Goal: Information Seeking & Learning: Learn about a topic

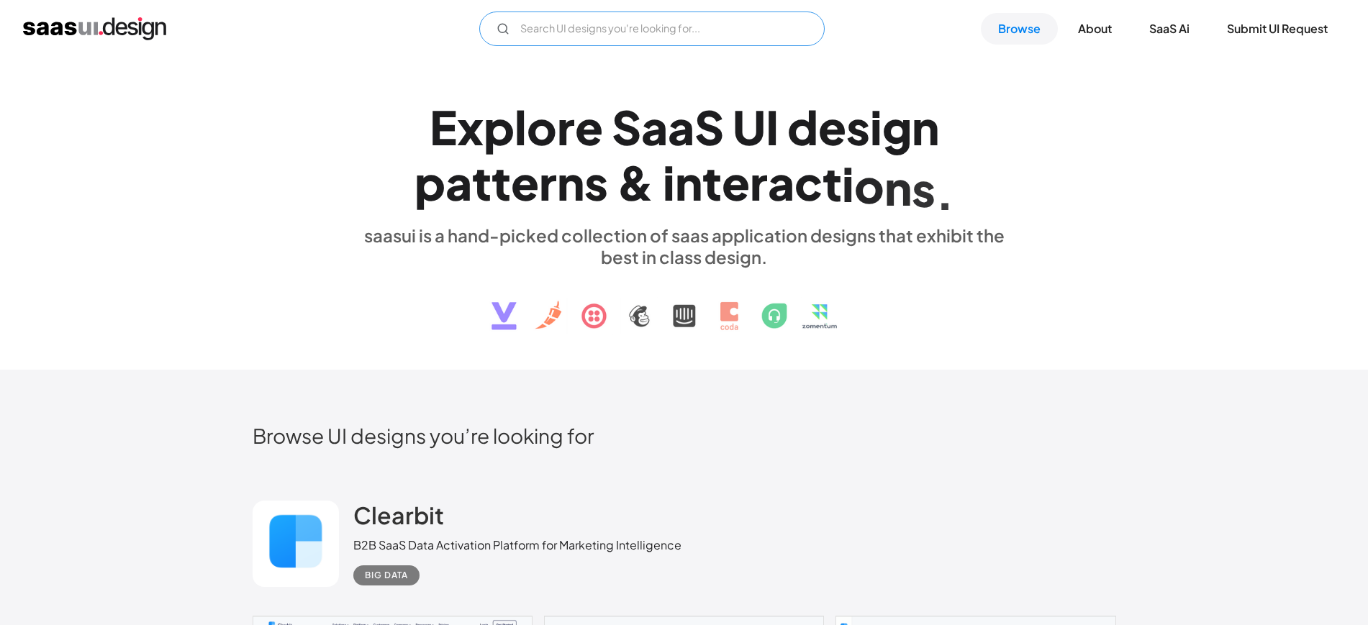
click at [639, 30] on input "Email Form" at bounding box center [651, 29] width 345 height 35
click at [639, 30] on input "HEALTH" at bounding box center [651, 29] width 345 height 35
type input "HEALTH"
click at [774, 37] on input "HEALTH" at bounding box center [651, 29] width 345 height 35
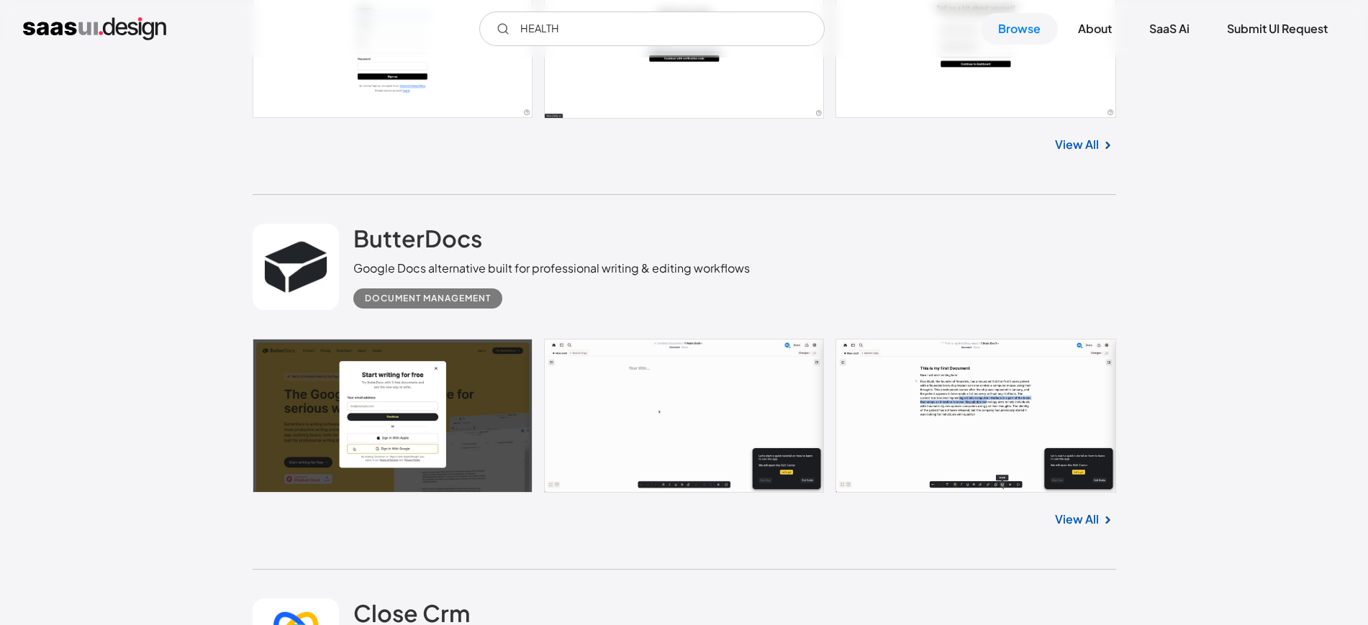
scroll to position [25361, 0]
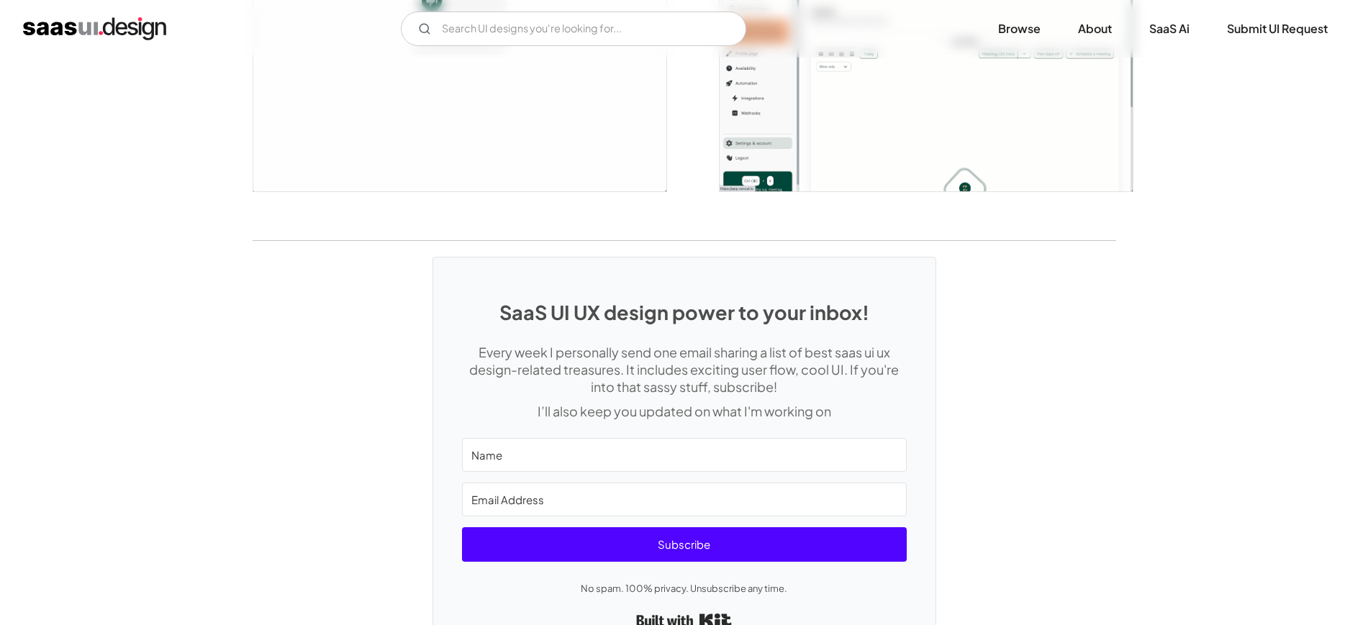
scroll to position [3605, 0]
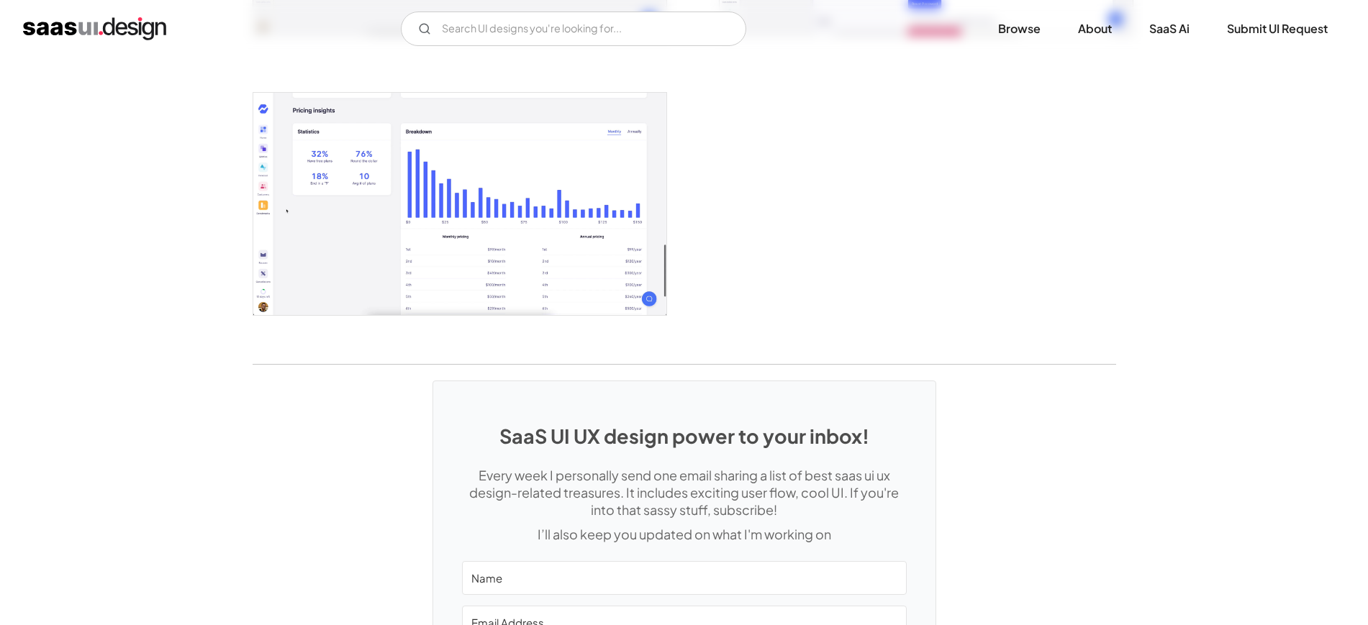
scroll to position [2974, 0]
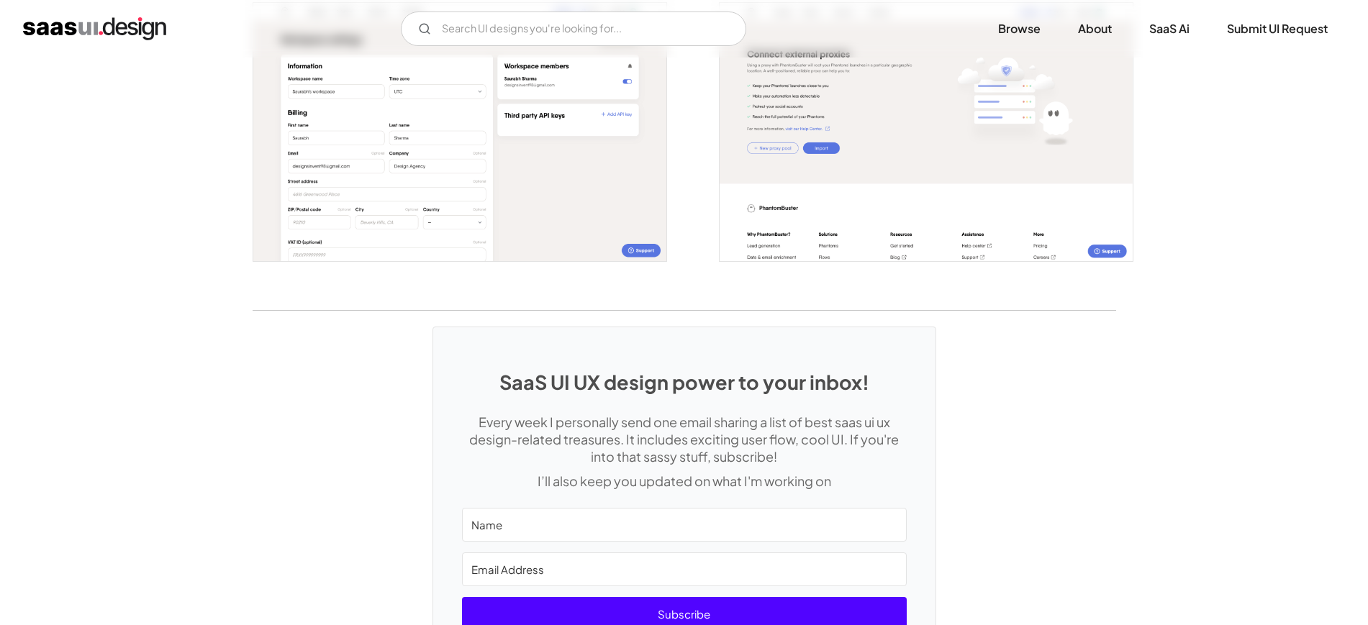
scroll to position [3018, 0]
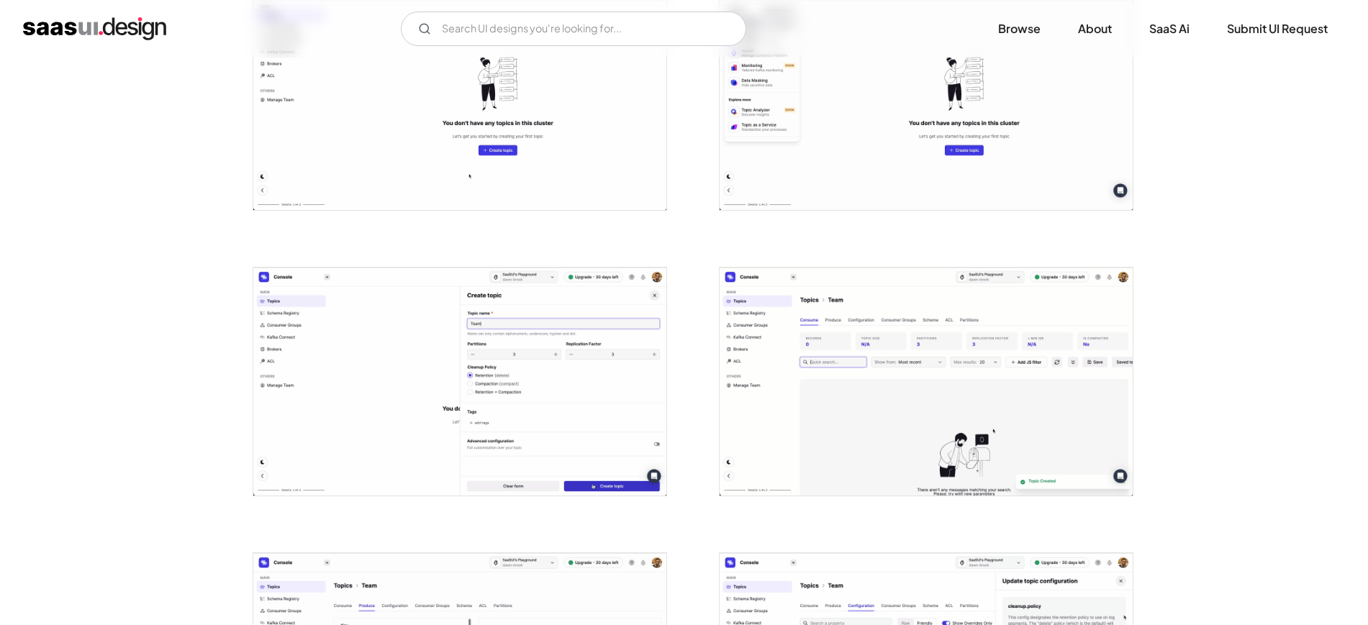
scroll to position [1254, 0]
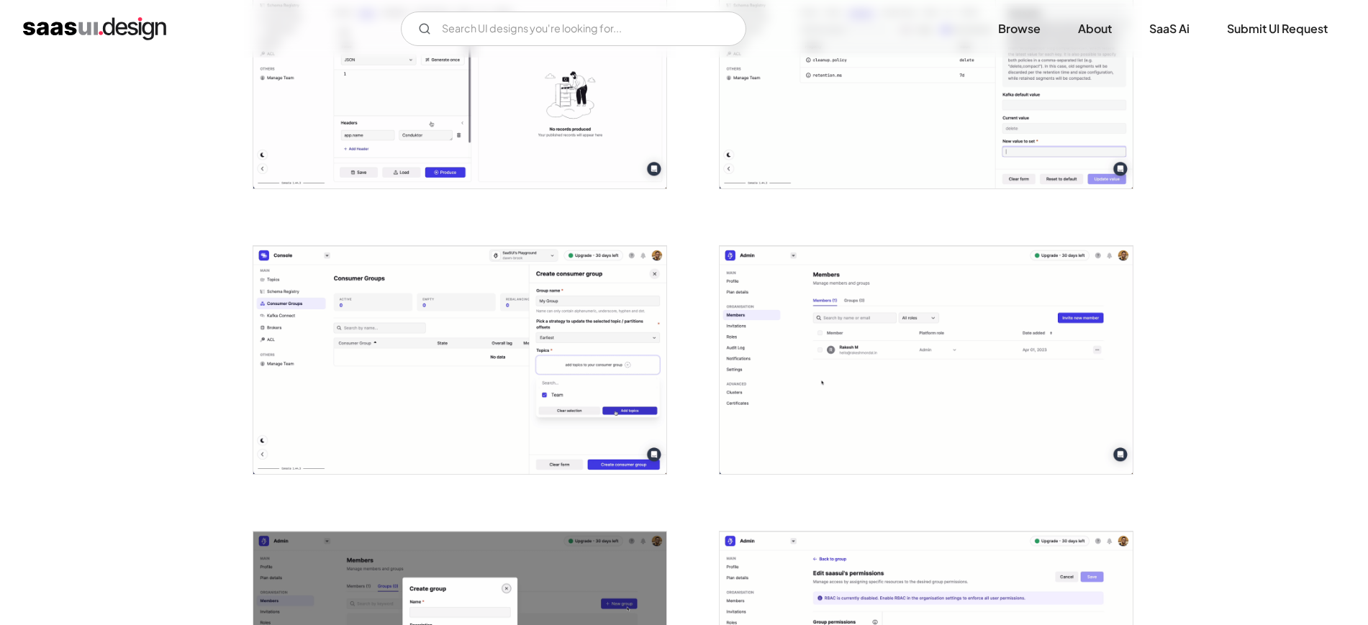
scroll to position [1888, 0]
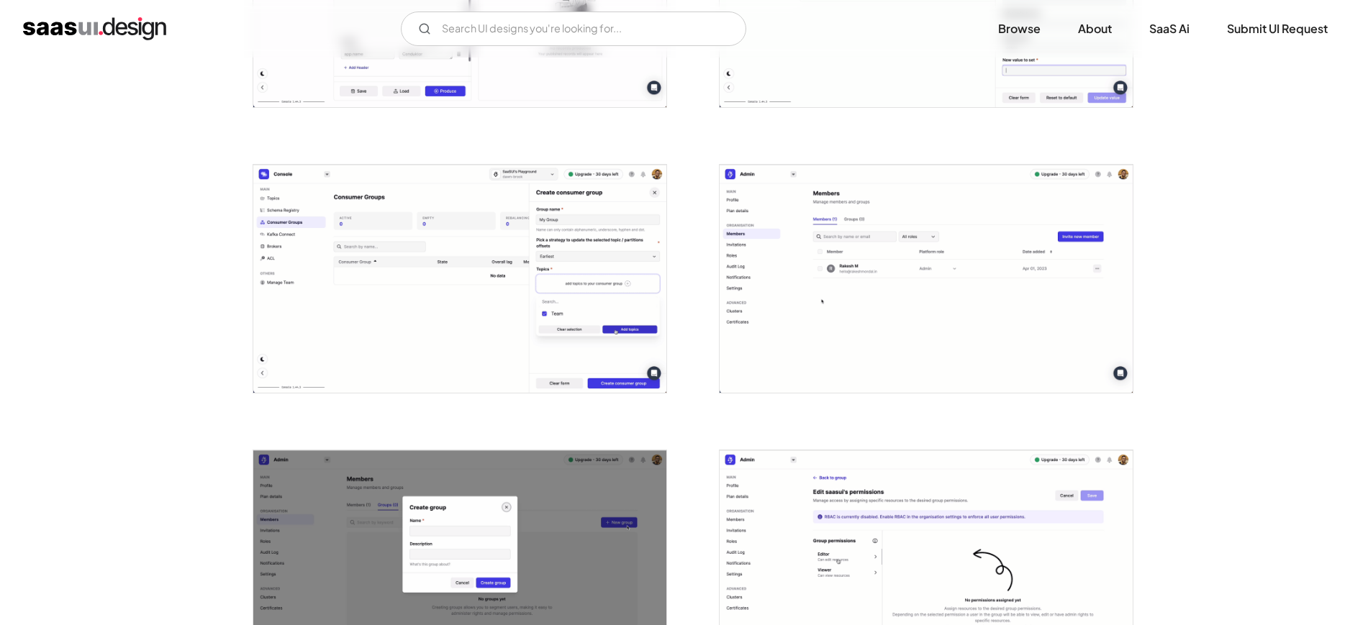
click at [1278, 314] on div "Back Conduktor all-in-one friendly interface, testing, and monitoring tool to w…" at bounding box center [684, 164] width 1368 height 3989
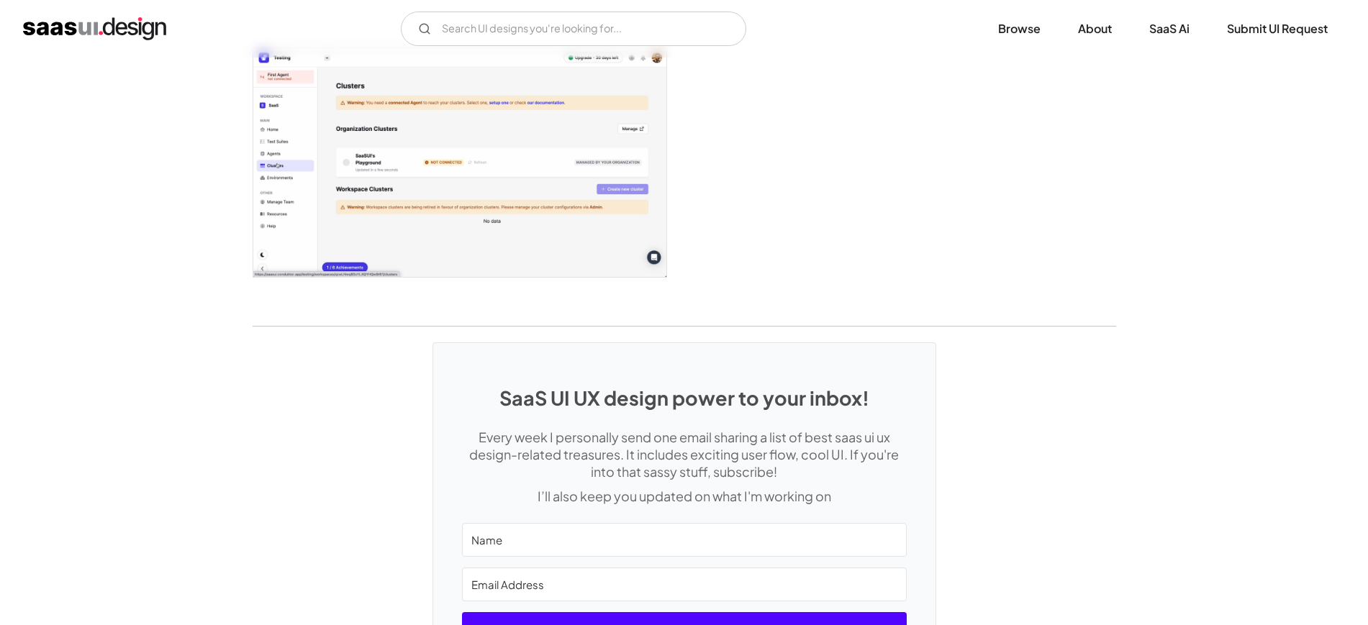
scroll to position [3893, 0]
